Goal: Information Seeking & Learning: Learn about a topic

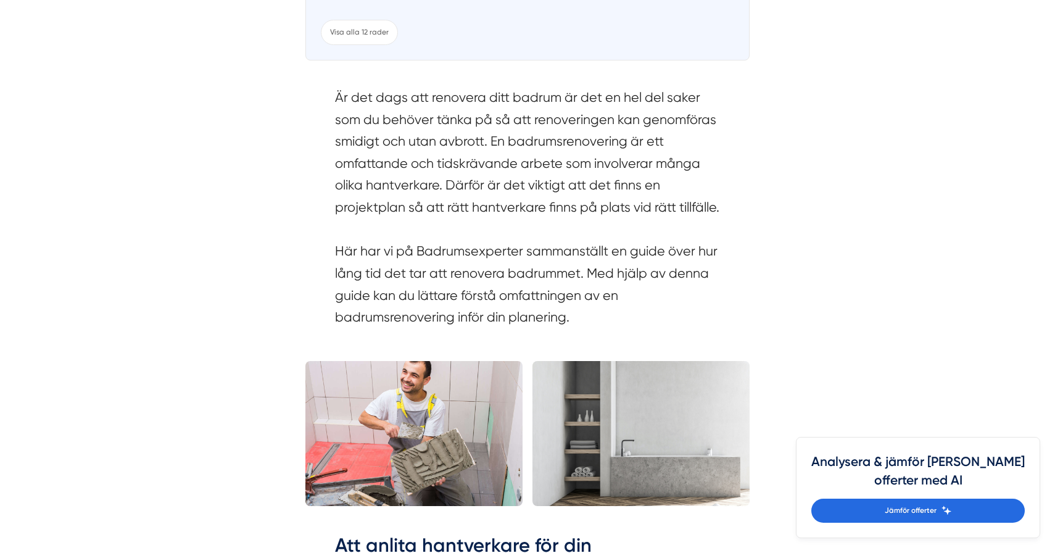
scroll to position [1039, 0]
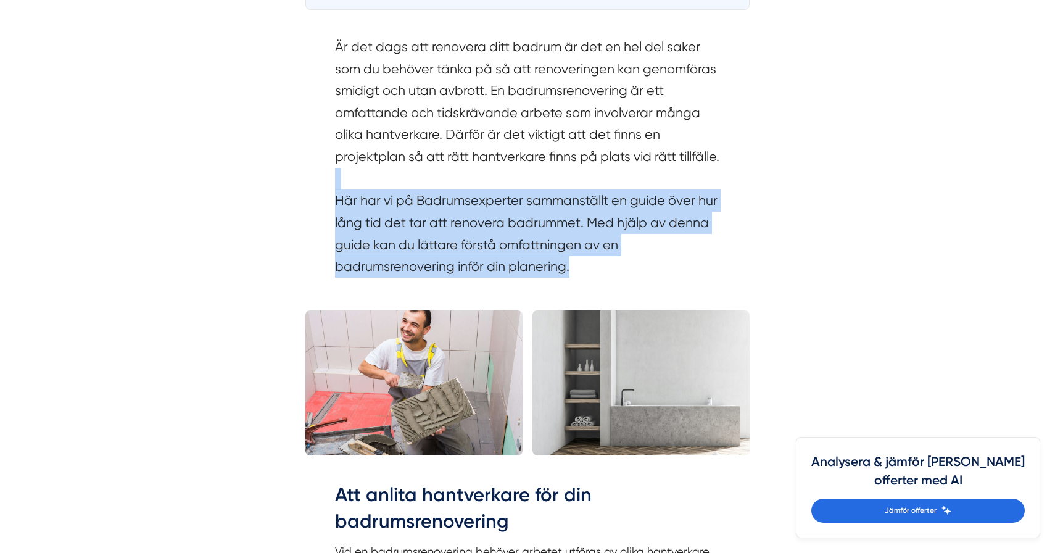
drag, startPoint x: 741, startPoint y: 295, endPoint x: 748, endPoint y: 197, distance: 98.3
click at [748, 197] on div "Är det dags att renovera ditt badrum är det en hel del saker som du behöver tän…" at bounding box center [527, 160] width 444 height 286
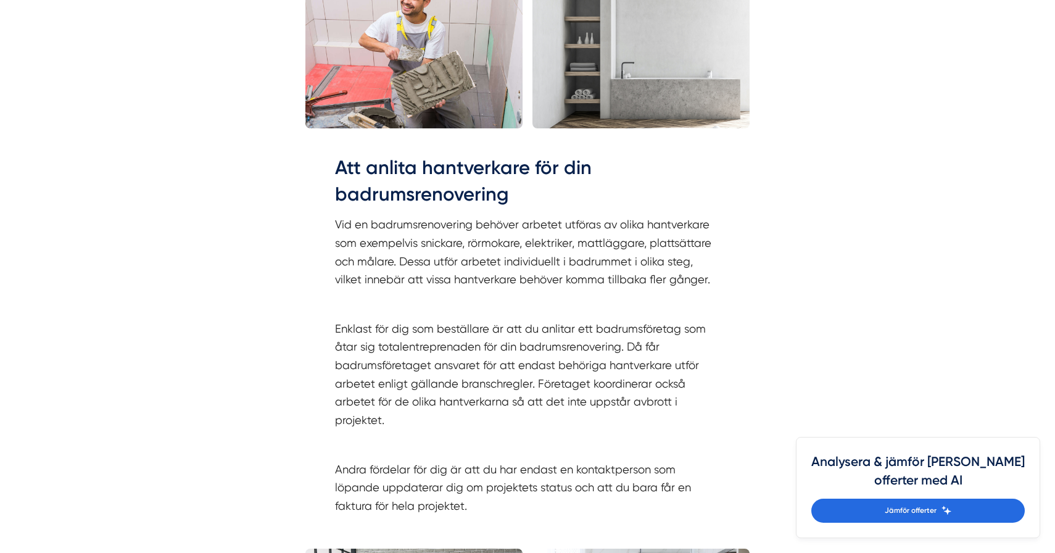
scroll to position [1418, 0]
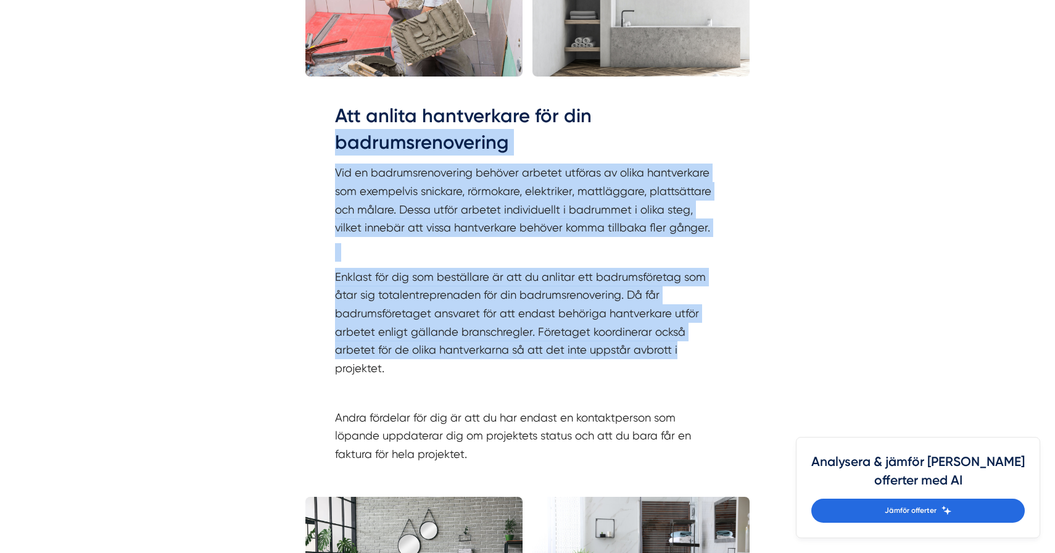
drag, startPoint x: 712, startPoint y: 136, endPoint x: 727, endPoint y: 408, distance: 273.0
click at [727, 407] on div "Att anlita hantverkare för din badrumsrenovering Vid en badrumsrenovering behöv…" at bounding box center [527, 286] width 444 height 405
click at [727, 408] on div "Att anlita hantverkare för din badrumsrenovering Vid en badrumsrenovering behöv…" at bounding box center [527, 286] width 444 height 405
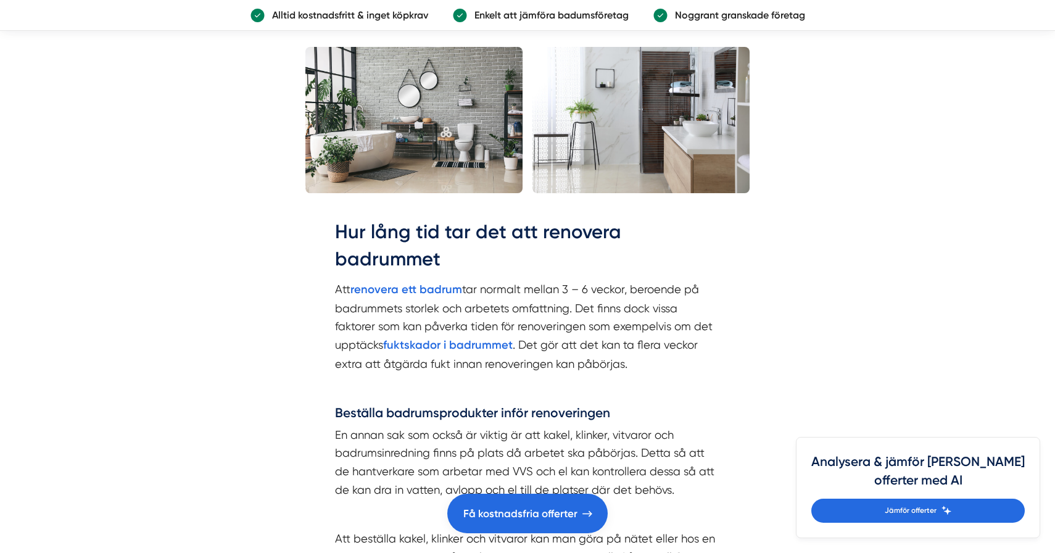
scroll to position [2014, 0]
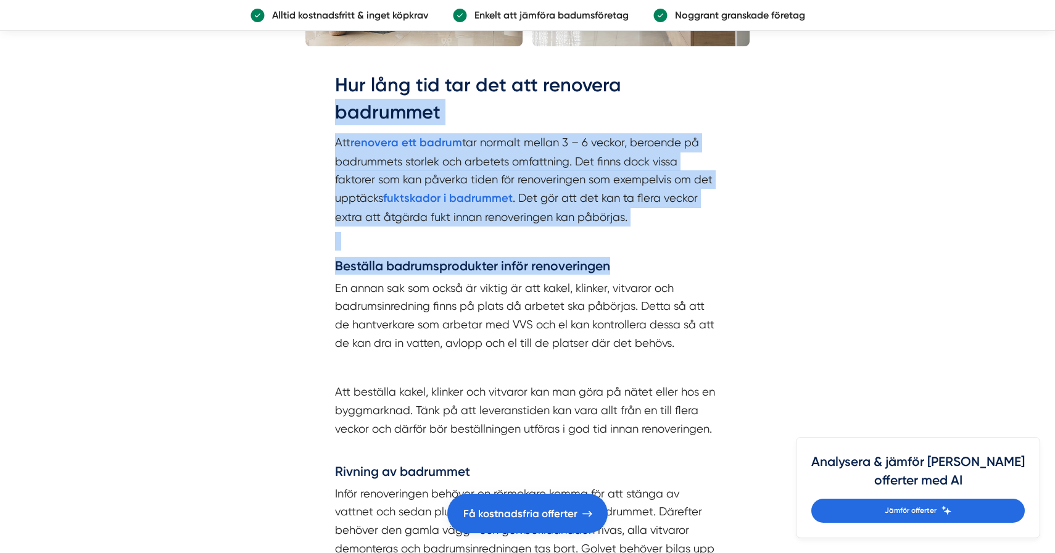
drag, startPoint x: 711, startPoint y: 118, endPoint x: 745, endPoint y: 287, distance: 173.0
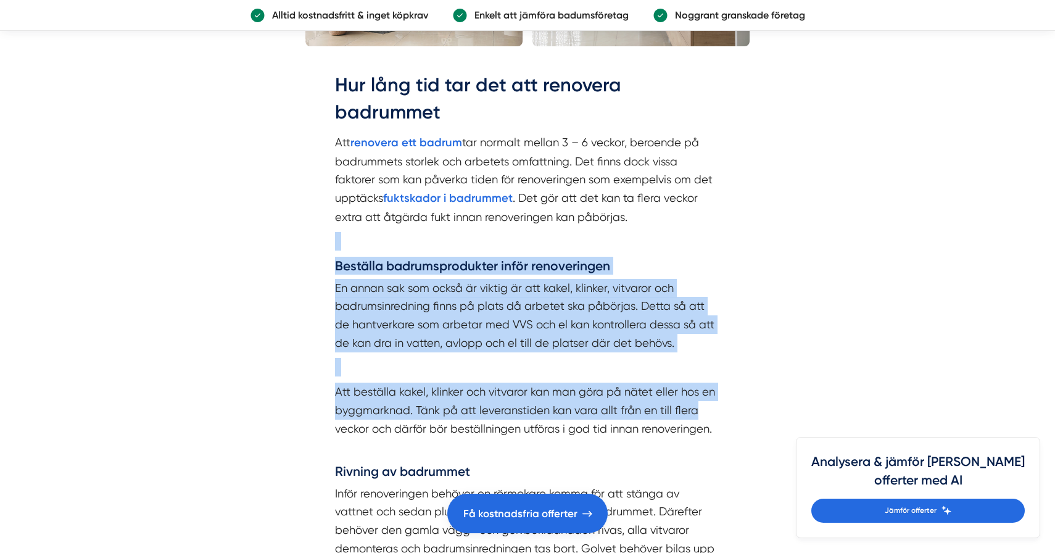
drag, startPoint x: 705, startPoint y: 440, endPoint x: 740, endPoint y: 234, distance: 209.0
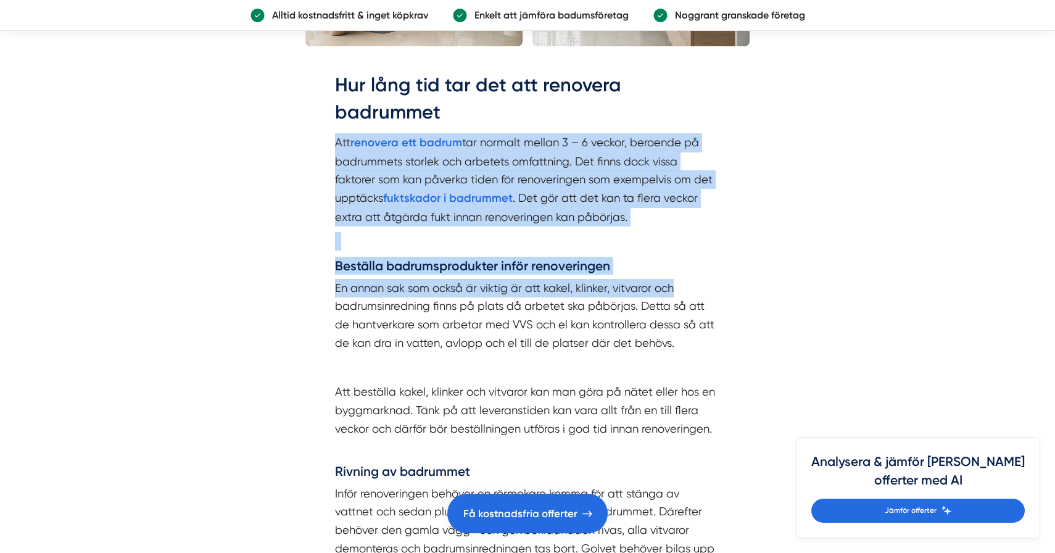
drag, startPoint x: 717, startPoint y: 304, endPoint x: 718, endPoint y: 125, distance: 178.9
click at [718, 125] on h2 "Hur lång tid tar det att renovera badrummet" at bounding box center [527, 103] width 385 height 62
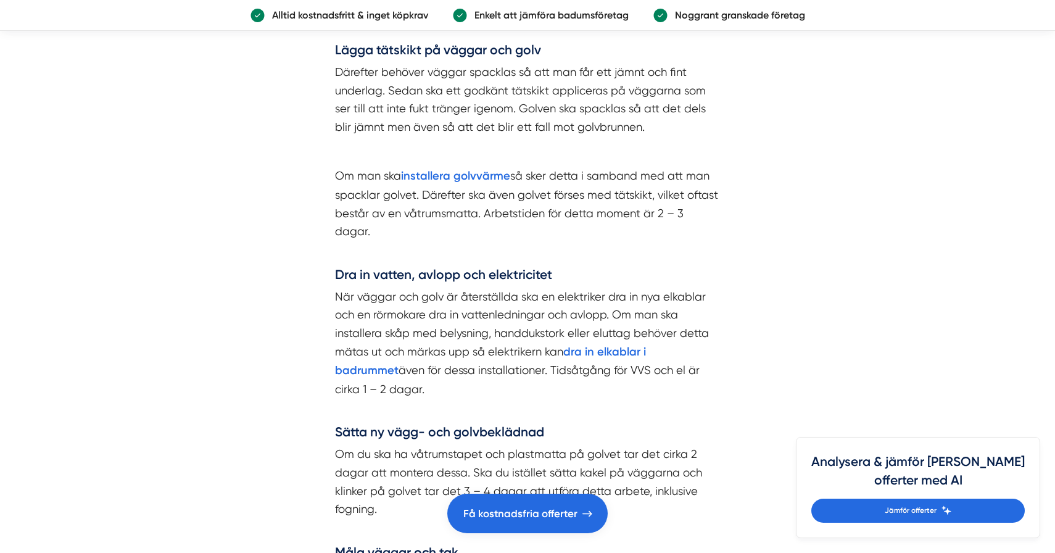
scroll to position [2798, 0]
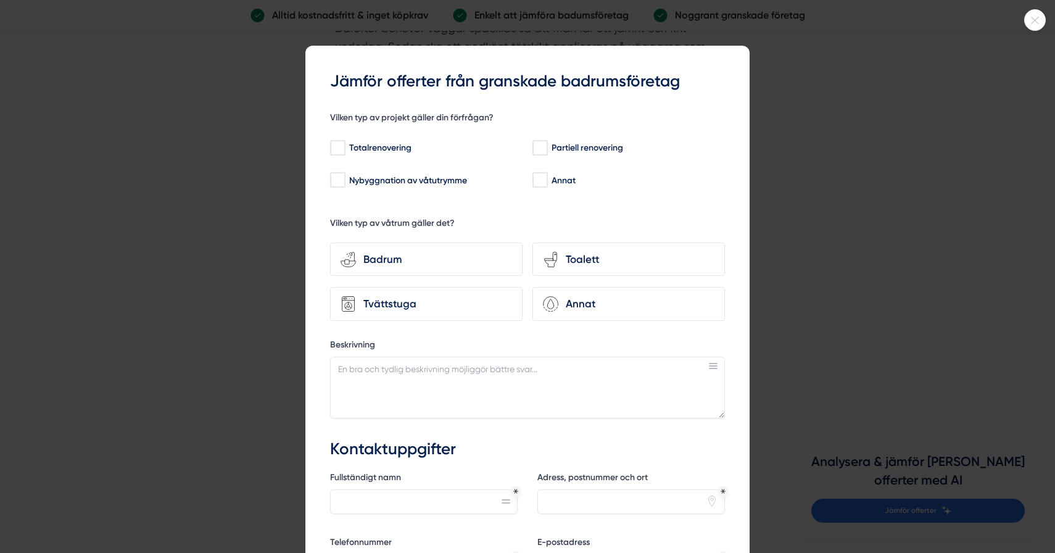
click at [854, 173] on div at bounding box center [527, 276] width 1055 height 553
